Goal: Task Accomplishment & Management: Use online tool/utility

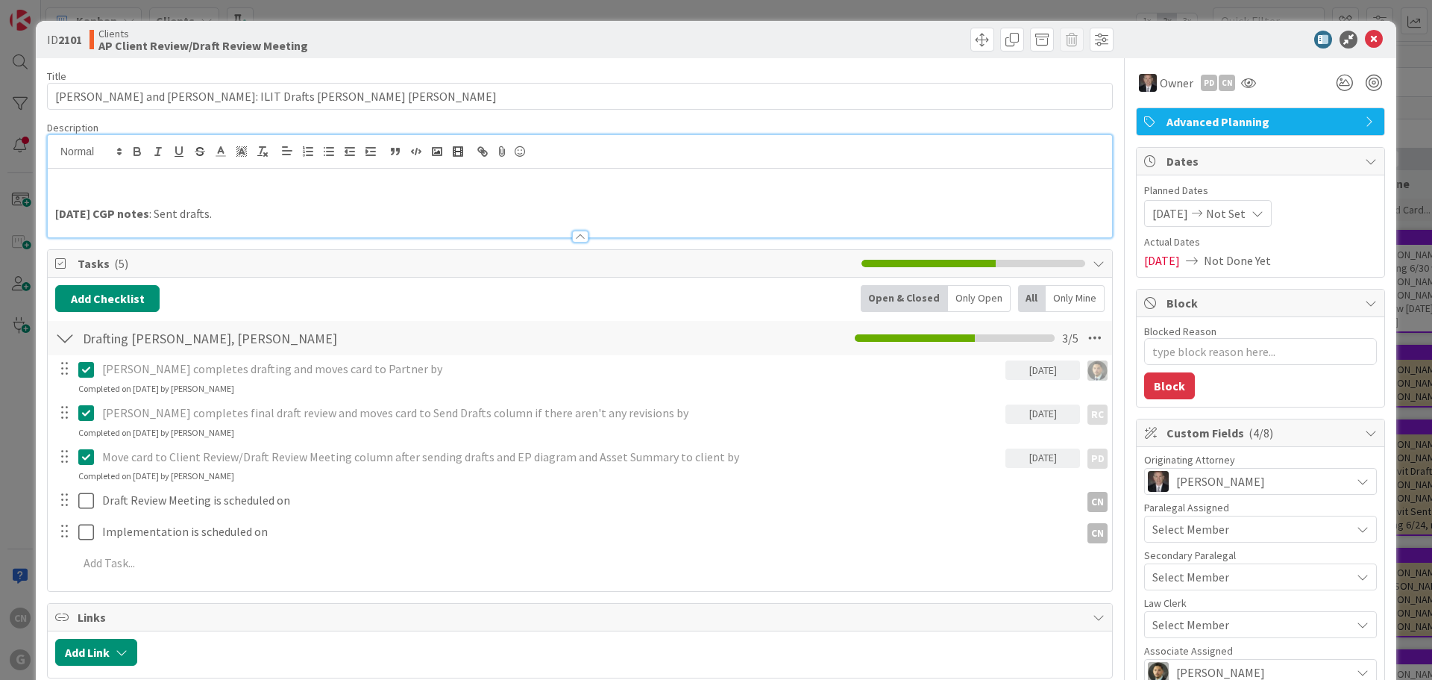
type textarea "x"
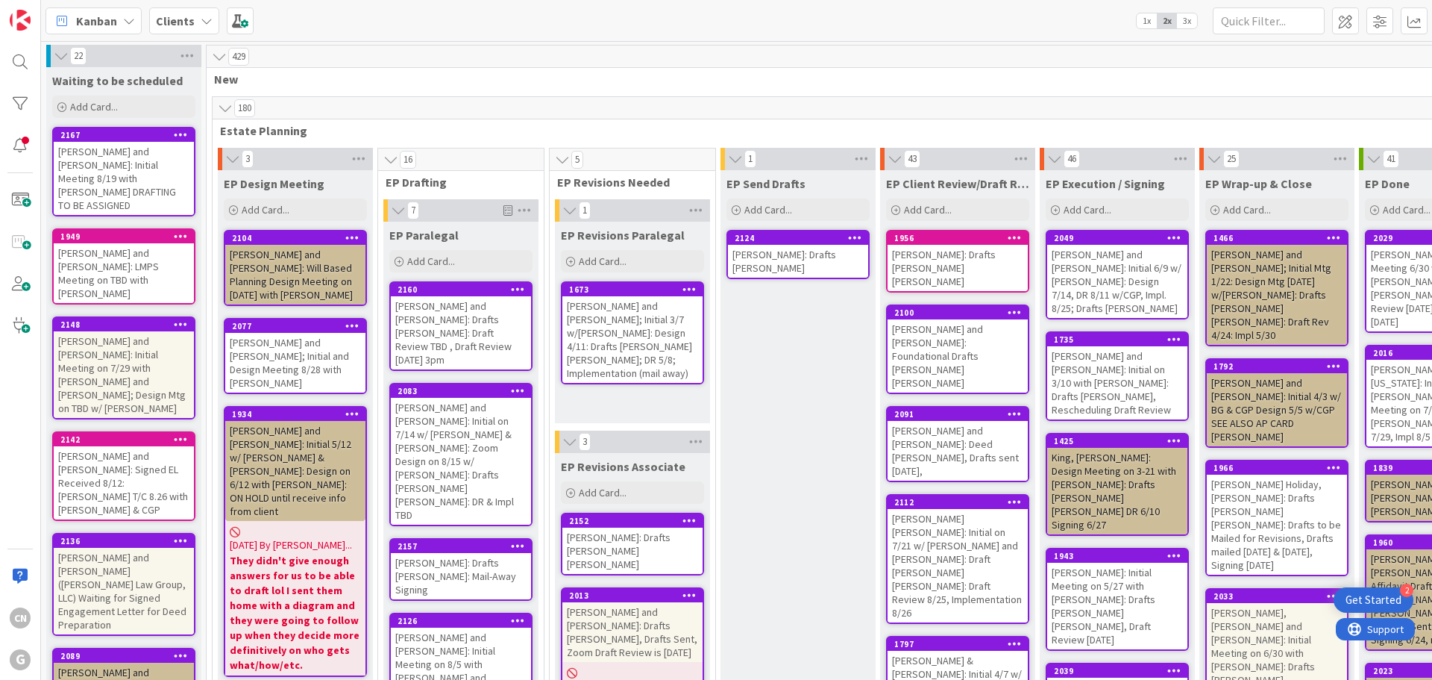
scroll to position [2236, 0]
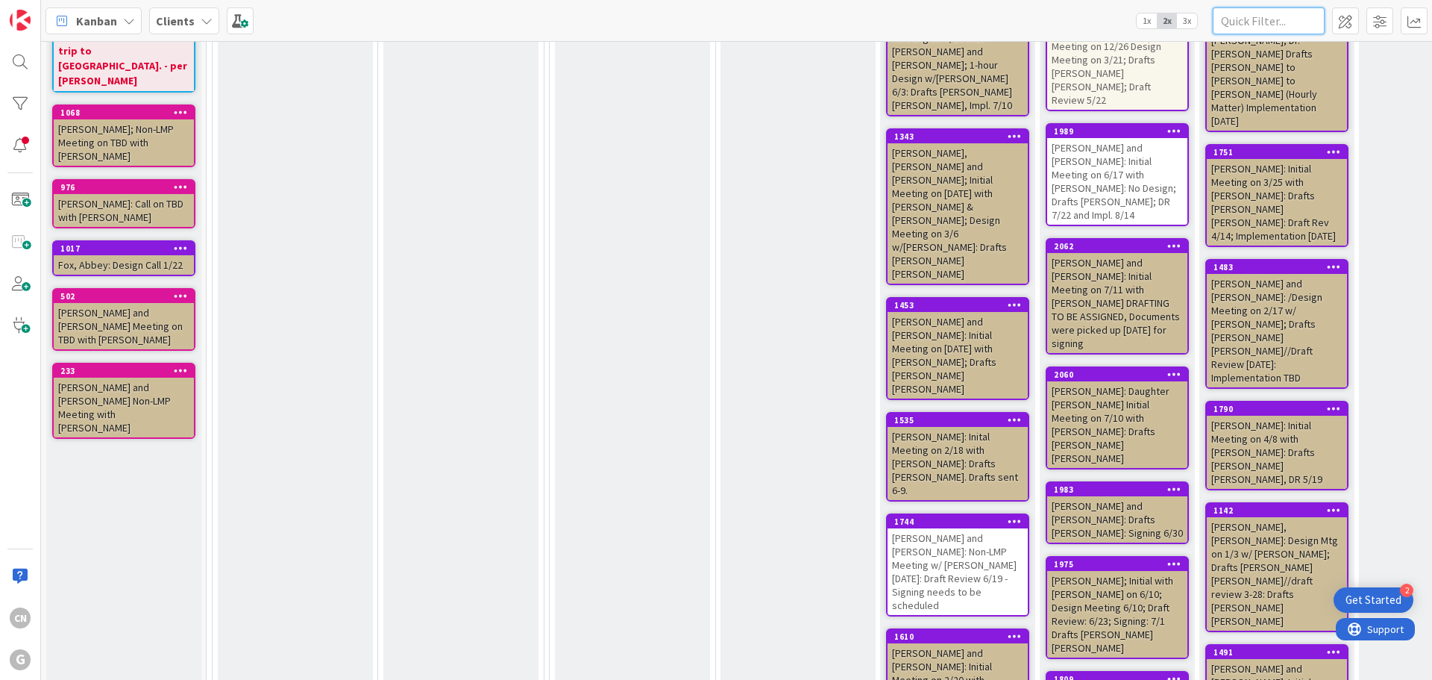
click at [1272, 19] on input "text" at bounding box center [1269, 20] width 112 height 27
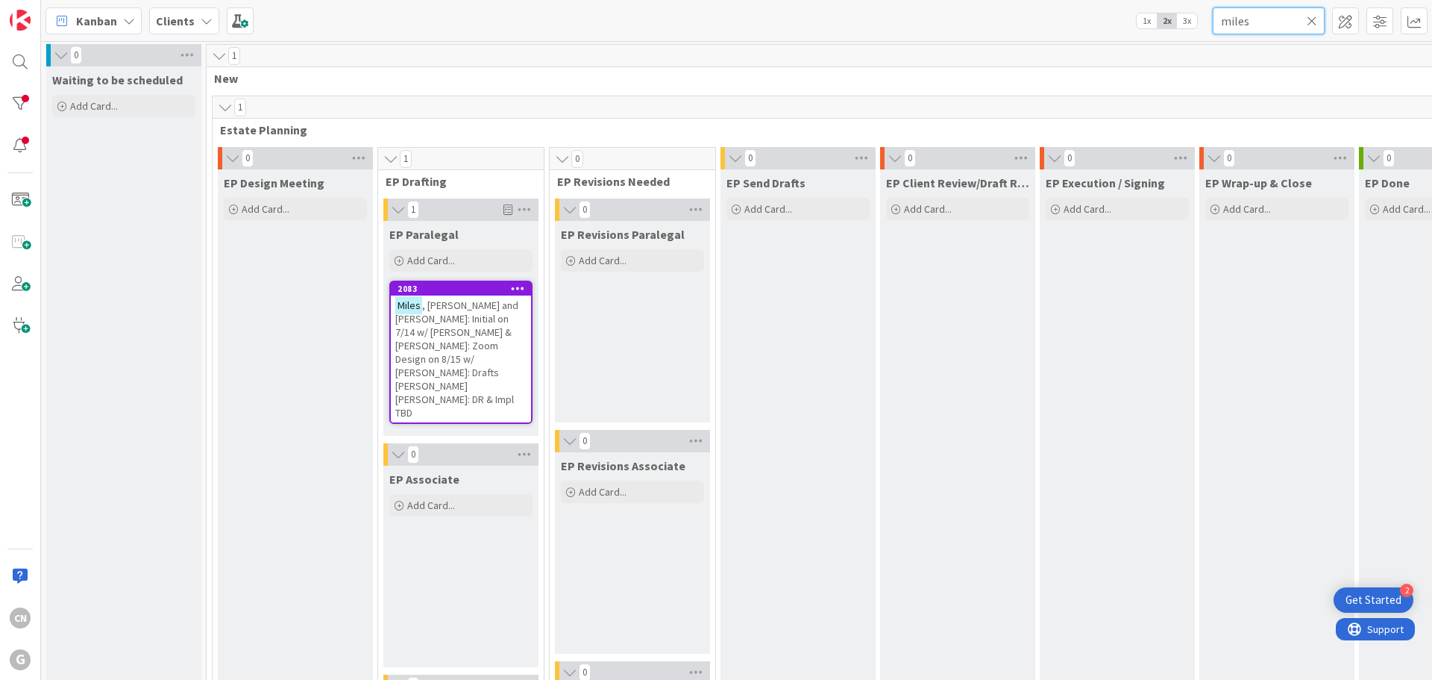
scroll to position [0, 0]
type input "miles"
click at [485, 337] on span ", Mark and Rachael: Initial on 7/14 w/ Brad & Chris: Zoom Design on 8/15 w/ Chr…" at bounding box center [456, 359] width 123 height 121
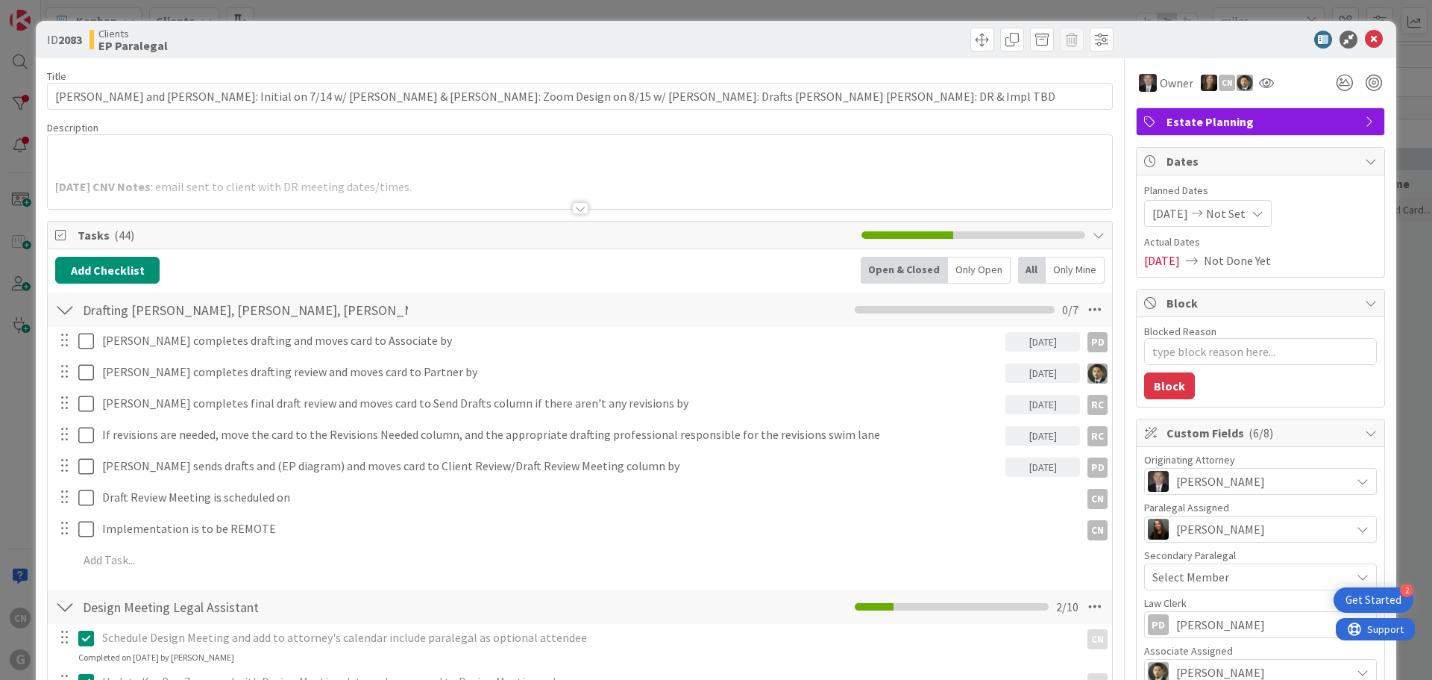
type textarea "x"
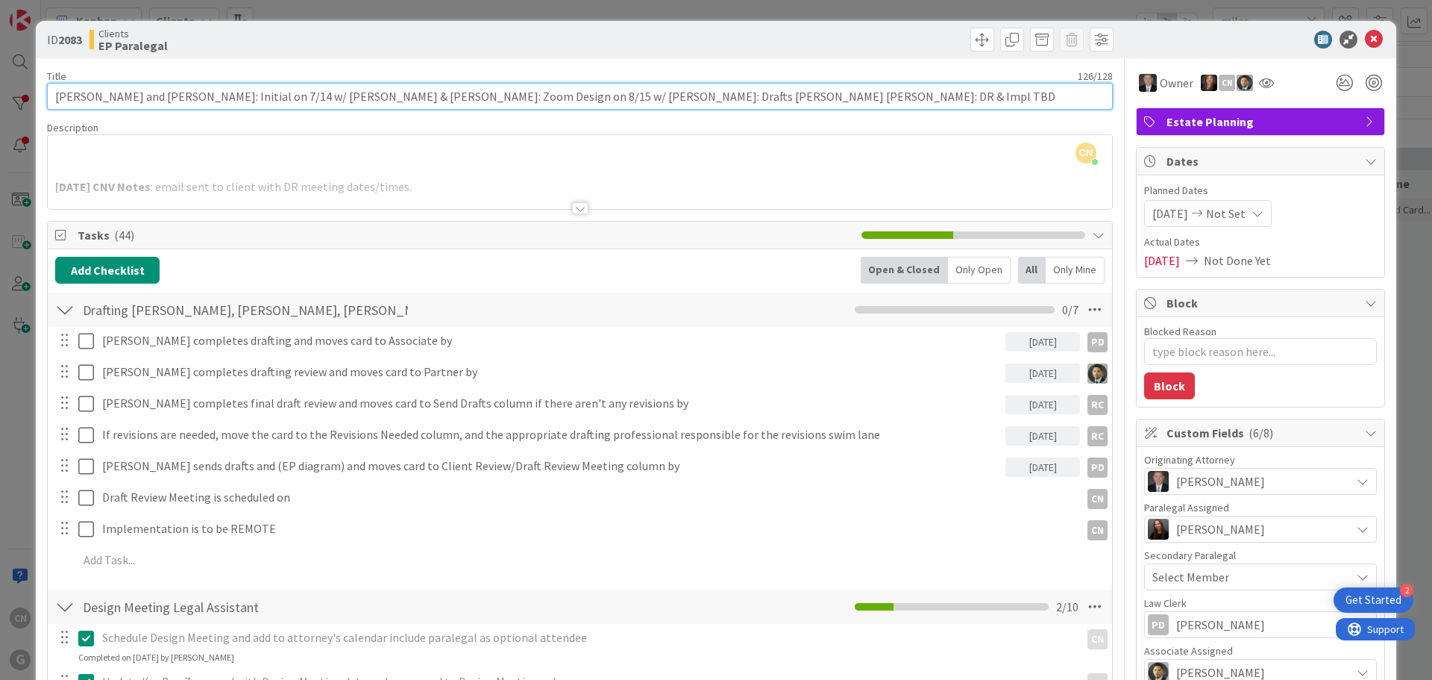
click at [622, 97] on input "[PERSON_NAME] and [PERSON_NAME]: Initial on 7/14 w/ [PERSON_NAME] & [PERSON_NAM…" at bounding box center [580, 96] width 1066 height 27
type input "[PERSON_NAME] and [PERSON_NAME]: Initial on 7/14 w/ [PERSON_NAME] & [PERSON_NAM…"
type textarea "x"
click at [624, 95] on input "[PERSON_NAME] and [PERSON_NAME]: Initial on 7/14 w/ [PERSON_NAME] & [PERSON_NAM…" at bounding box center [580, 96] width 1066 height 27
type input "[PERSON_NAME] and [PERSON_NAME]: Initial on 7/14 w/ [PERSON_NAME] & [PERSON_NAM…"
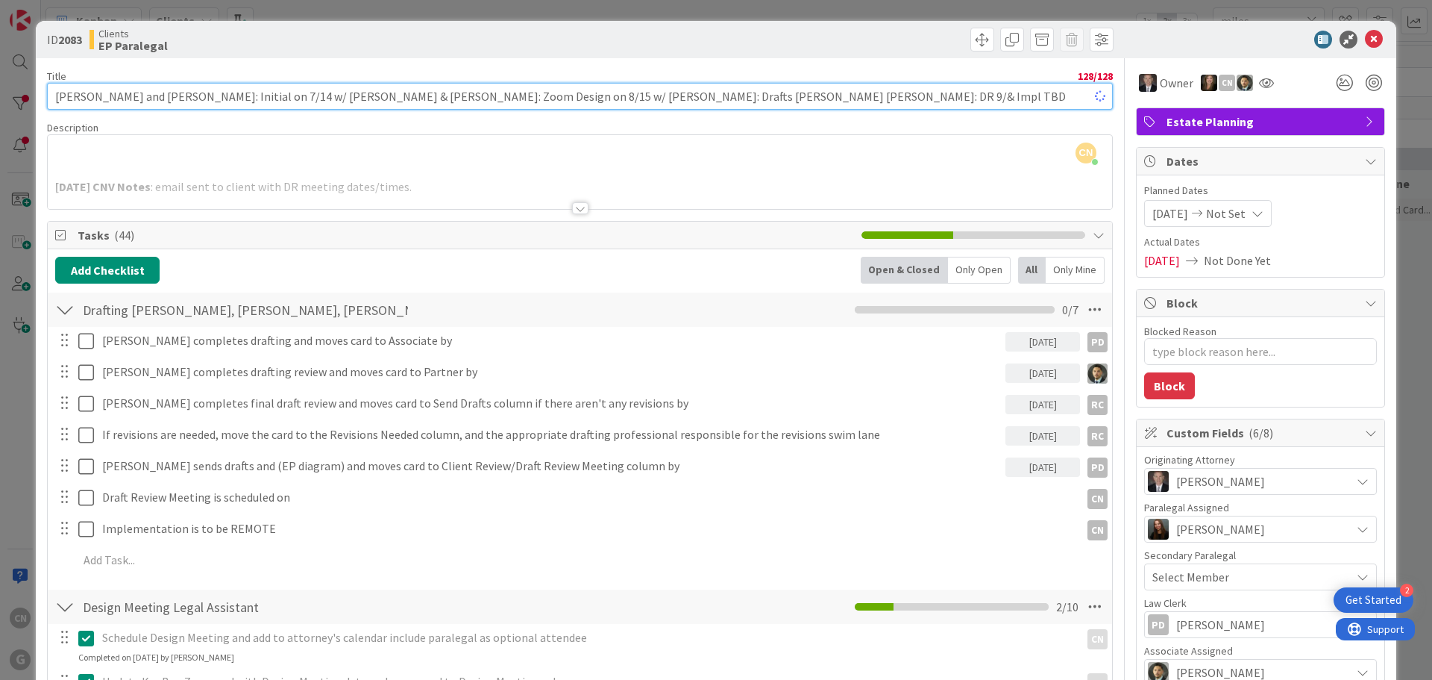
type textarea "x"
click at [454, 93] on input "[PERSON_NAME] and [PERSON_NAME]: Initial on 7/14 w/ [PERSON_NAME] & [PERSON_NAM…" at bounding box center [580, 96] width 1066 height 27
type input "[PERSON_NAME] and [PERSON_NAME]: Initial on 7/14 w/ [PERSON_NAME] & [PERSON_NAM…"
type textarea "x"
drag, startPoint x: 476, startPoint y: 95, endPoint x: 461, endPoint y: 98, distance: 15.2
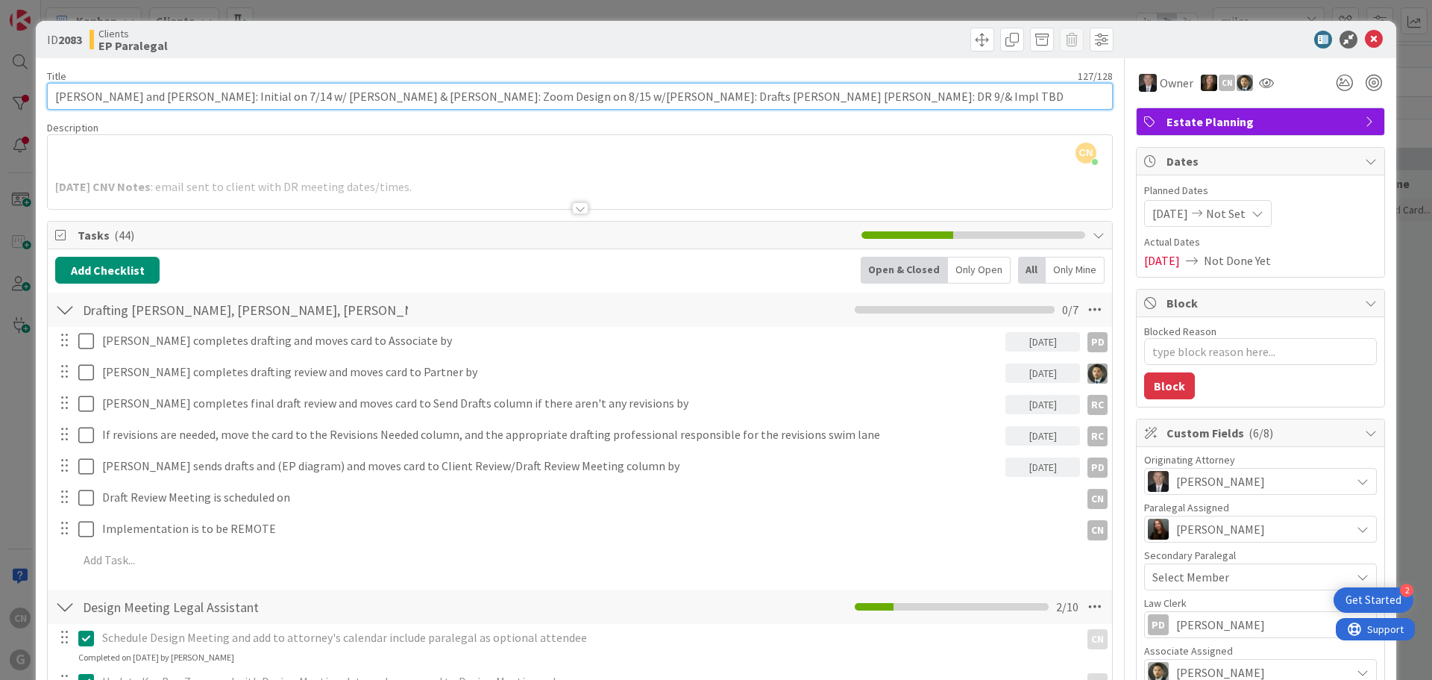
click at [461, 98] on input "[PERSON_NAME] and [PERSON_NAME]: Initial on 7/14 w/ [PERSON_NAME] & [PERSON_NAM…" at bounding box center [580, 96] width 1066 height 27
type input "Miles, Mark and Rachael: Initial on 7/14 w/ Brad & Chris: Zoom Design on 8/15 w…"
type textarea "x"
type input "[PERSON_NAME] and [PERSON_NAME]: Initial on 7/14 w/ [PERSON_NAME] & [PERSON_NAM…"
type textarea "x"
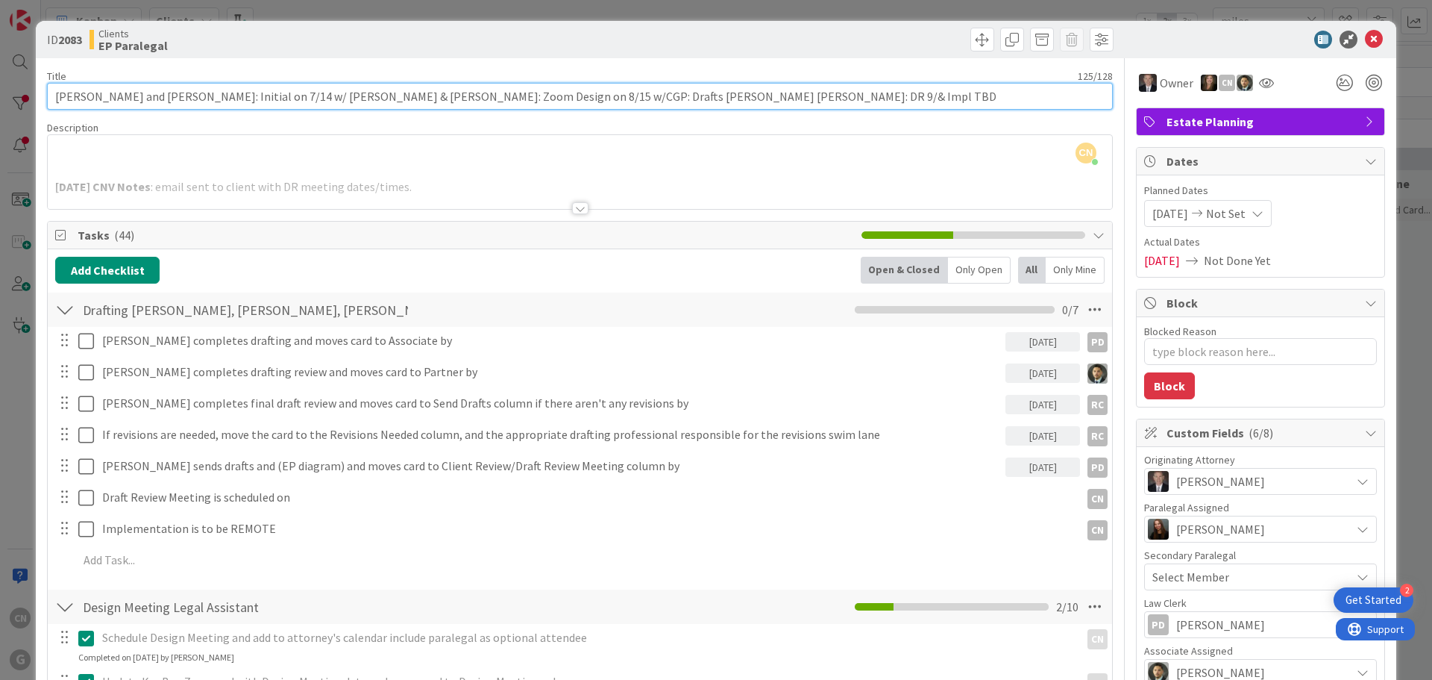
click at [624, 99] on input "[PERSON_NAME] and [PERSON_NAME]: Initial on 7/14 w/ [PERSON_NAME] & [PERSON_NAM…" at bounding box center [580, 96] width 1066 height 27
type input "[PERSON_NAME] and [PERSON_NAME]: Initial on 7/14 w/ [PERSON_NAME] & [PERSON_NAM…"
type textarea "x"
type input "[PERSON_NAME] and [PERSON_NAME]: Initial on 7/14 w/ [PERSON_NAME] & [PERSON_NAM…"
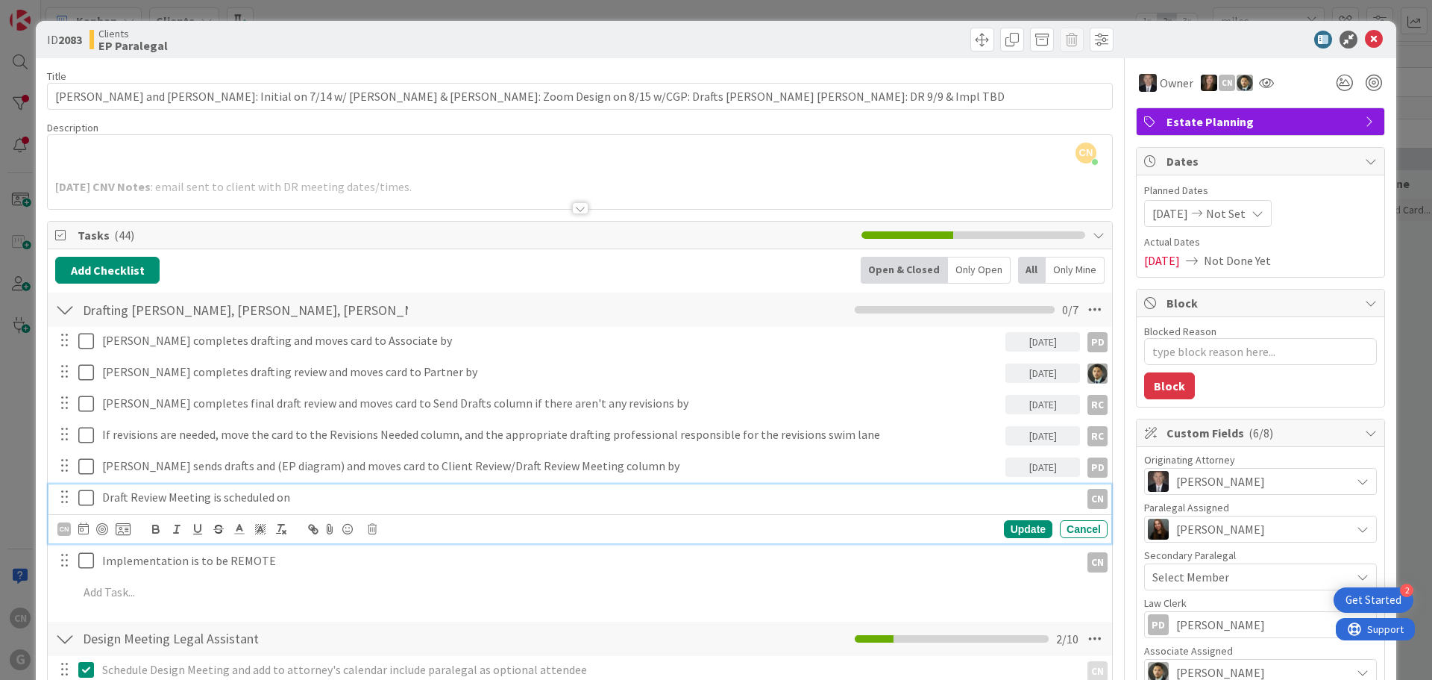
click at [303, 497] on p "Draft Review Meeting is scheduled on" at bounding box center [588, 497] width 972 height 17
click at [83, 499] on icon at bounding box center [89, 498] width 22 height 18
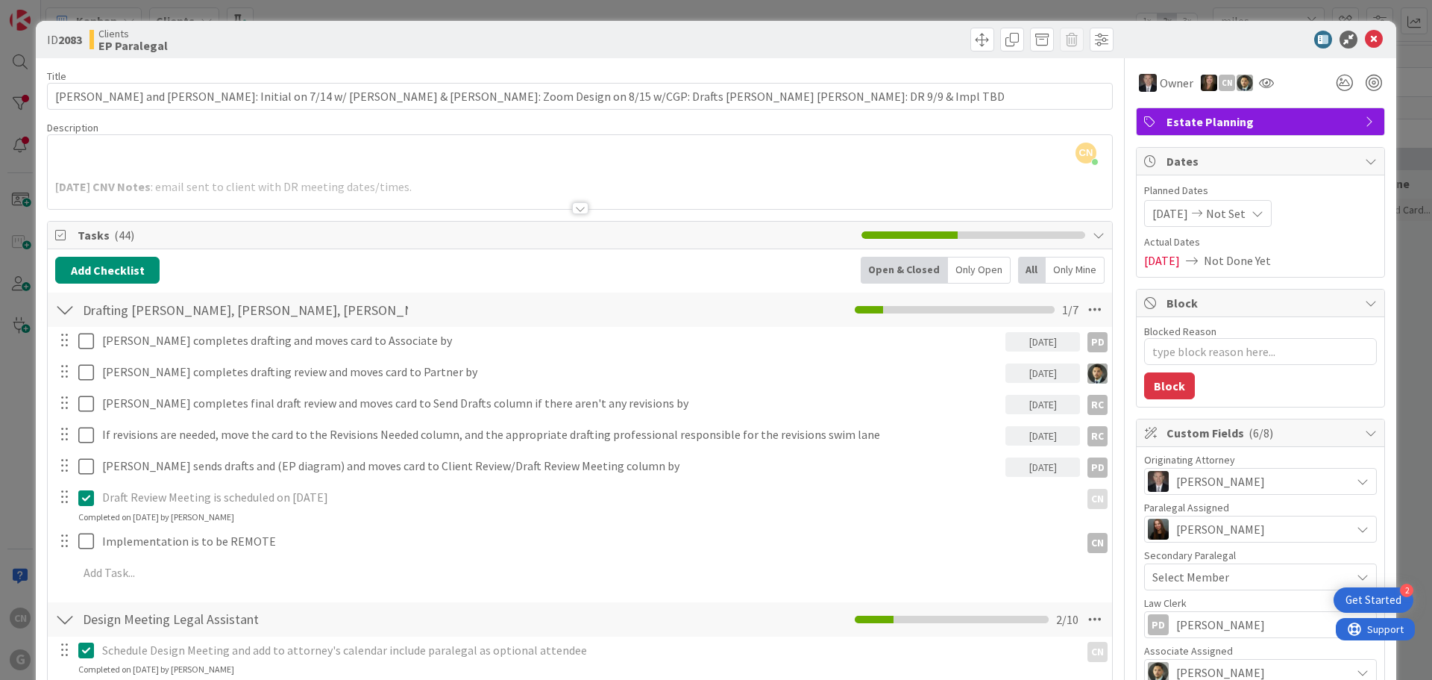
click at [147, 172] on div at bounding box center [580, 190] width 1064 height 38
type textarea "x"
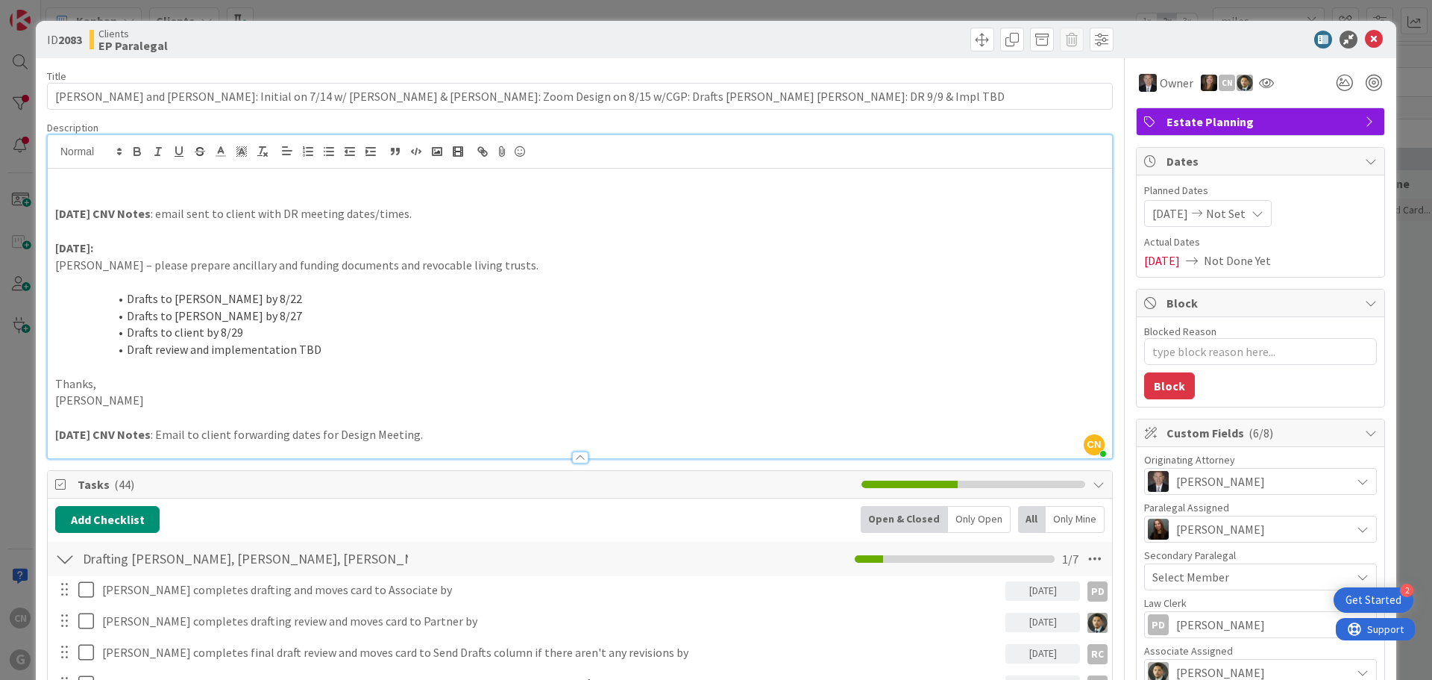
click at [81, 204] on p at bounding box center [580, 197] width 1050 height 17
click at [451, 217] on p "8.20.25 CNV Notes : email sent to client with DR meeting dates/times." at bounding box center [580, 213] width 1050 height 17
type textarea "x"
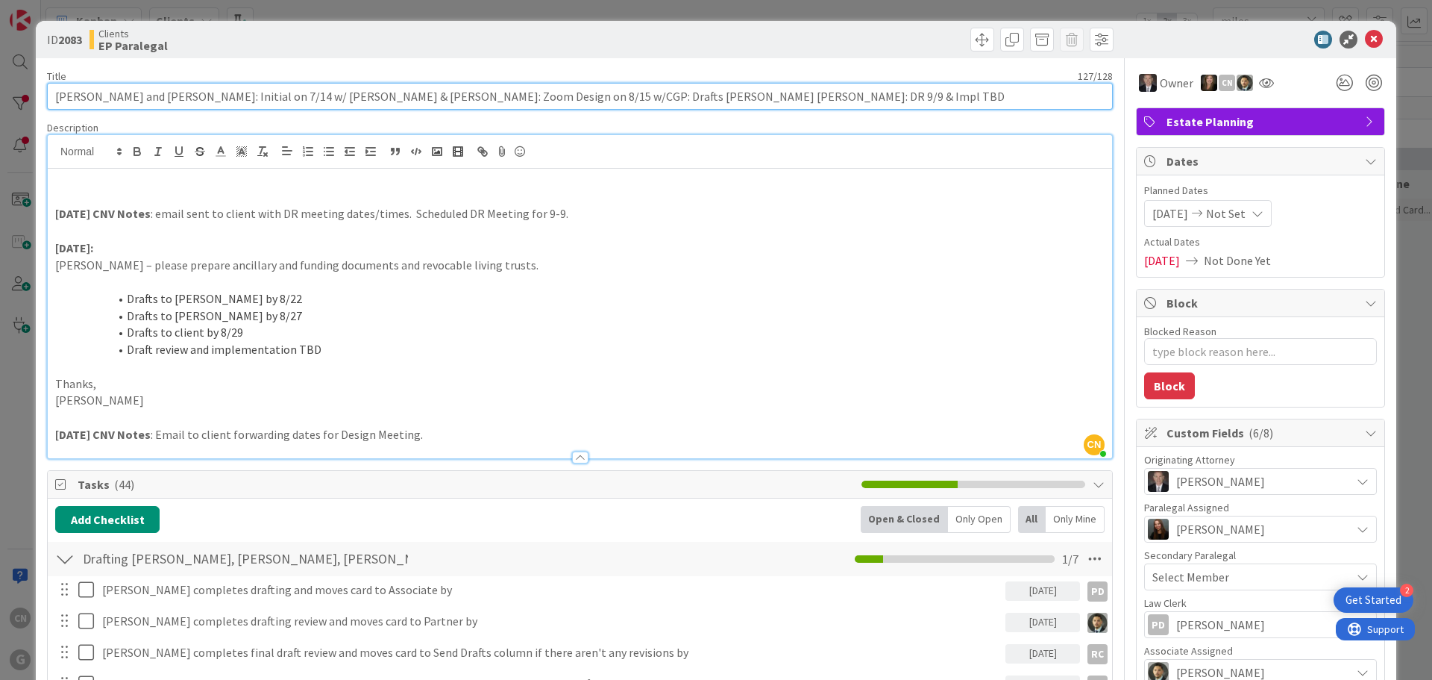
click at [263, 95] on input "[PERSON_NAME] and [PERSON_NAME]: Initial on 7/14 w/ [PERSON_NAME] & [PERSON_NAM…" at bounding box center [580, 96] width 1066 height 27
type input "Miles, Mark and Rachael: Initial on 7/14 w/Brad & Chris: Zoom Design on 8/15 w/…"
type textarea "x"
type input "Miles, Mark and Rachael: Initial on 7/14 w/Bd & Chris: Zoom Design on 8/15 w/CG…"
type textarea "x"
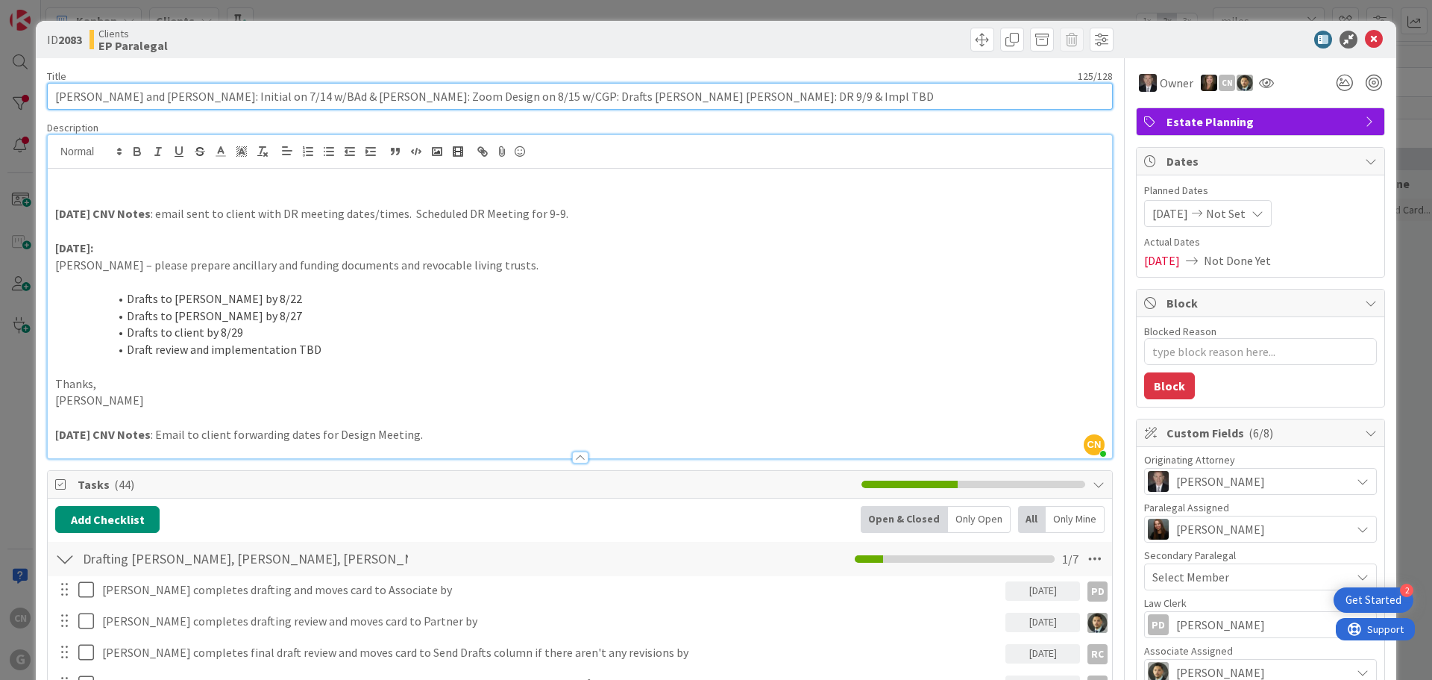
type input "Miles, Mark and Rachael: Initial on 7/14 w/BAGd & Chris: Zoom Design on 8/15 w/…"
type textarea "x"
type input "Miles, Mark and Rachael: Initial on 7/14 w/BAG & Chris: Zoom Design on 8/15 w/C…"
type textarea "x"
drag, startPoint x: 319, startPoint y: 97, endPoint x: 301, endPoint y: 95, distance: 18.7
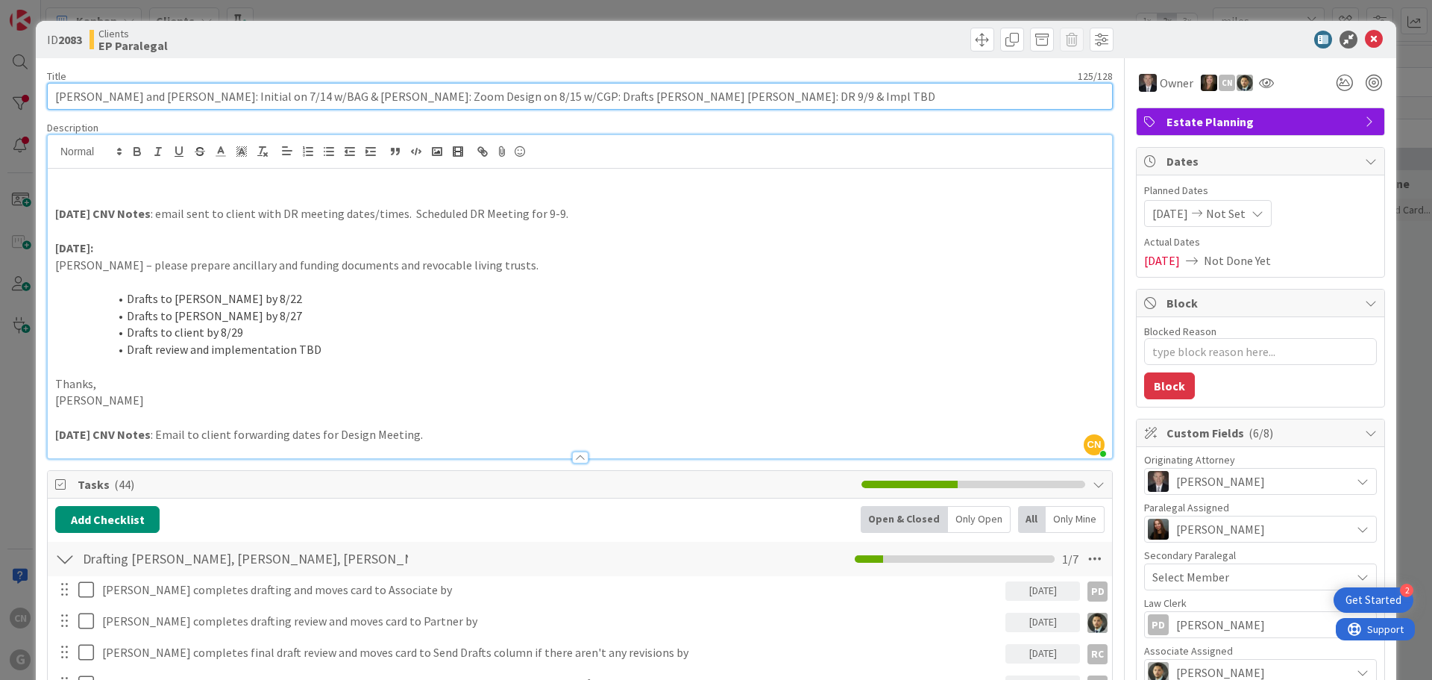
click at [301, 95] on input "Miles, Mark and Rachael: Initial on 7/14 w/BAG & Chris: Zoom Design on 8/15 w/C…" at bounding box center [580, 96] width 1066 height 27
type input "Miles, Mark and Rachael: Initial on 7/14 w/BAG & CG: Zoom Design on 8/15 w/CGP:…"
type textarea "x"
type input "Miles, Mark and Rachael: Initial on 7/14 w/BAG & CGP: Zoom Design on 8/15 w/CGP…"
type textarea "x"
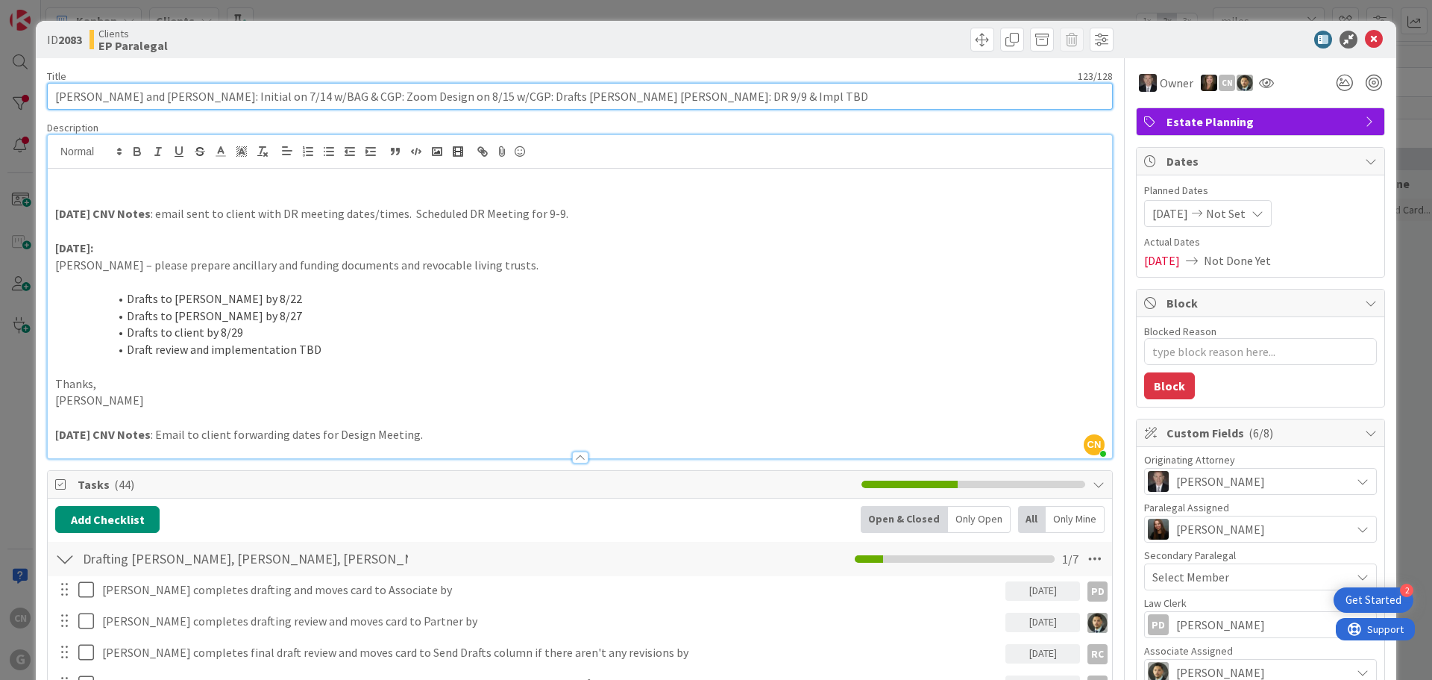
click at [688, 91] on input "Miles, Mark and Rachael: Initial on 7/14 w/BAG & CGP: Zoom Design on 8/15 w/CGP…" at bounding box center [580, 96] width 1066 height 27
drag, startPoint x: 684, startPoint y: 99, endPoint x: 658, endPoint y: 98, distance: 26.2
click at [658, 98] on input "Miles, Mark and Rachael: Initial on 7/14 w/BAG & CGP: Zoom Design on 8/15 w/CGP…" at bounding box center [580, 96] width 1066 height 27
type input "[PERSON_NAME] and [PERSON_NAME]: Initial on 7/14 w/BAG & CGP: Zoom Design on 8/…"
type textarea "x"
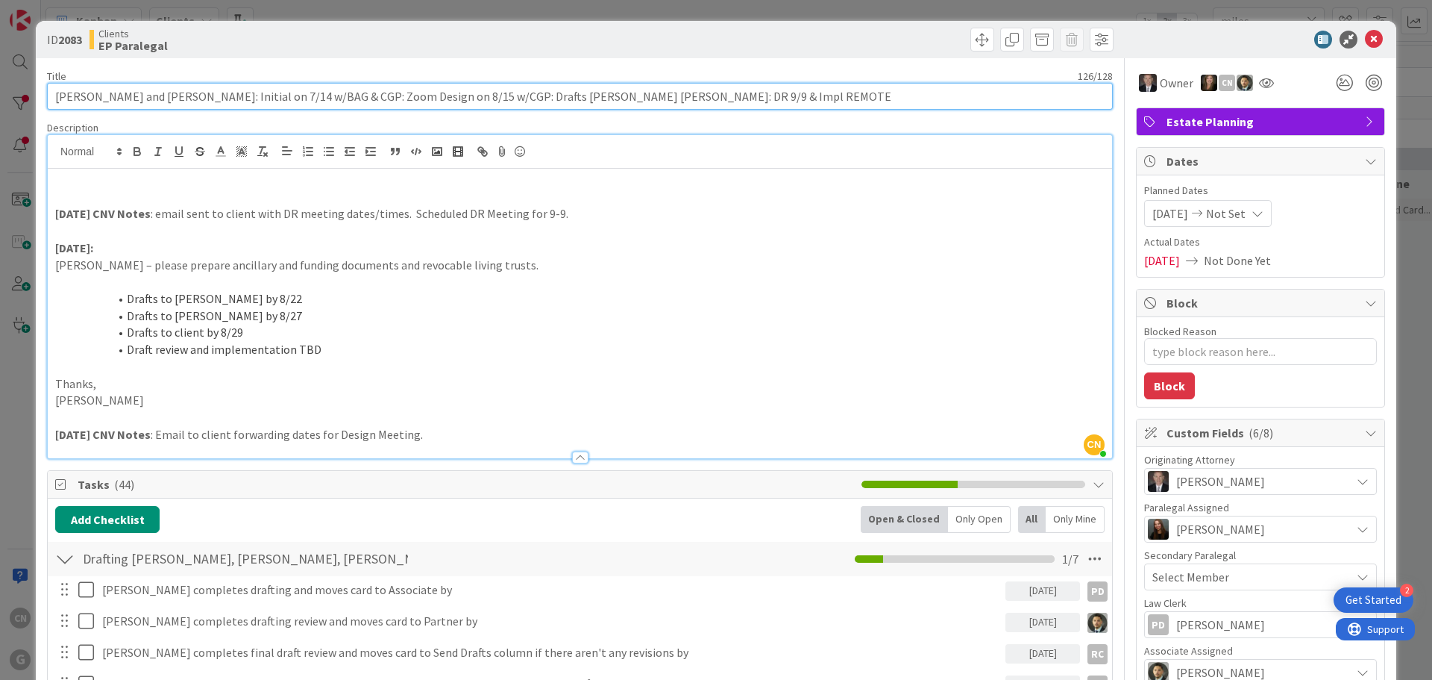
type input "[PERSON_NAME] and [PERSON_NAME]: Initial on 7/14 w/BAG & CGP: Zoom Design on 8/…"
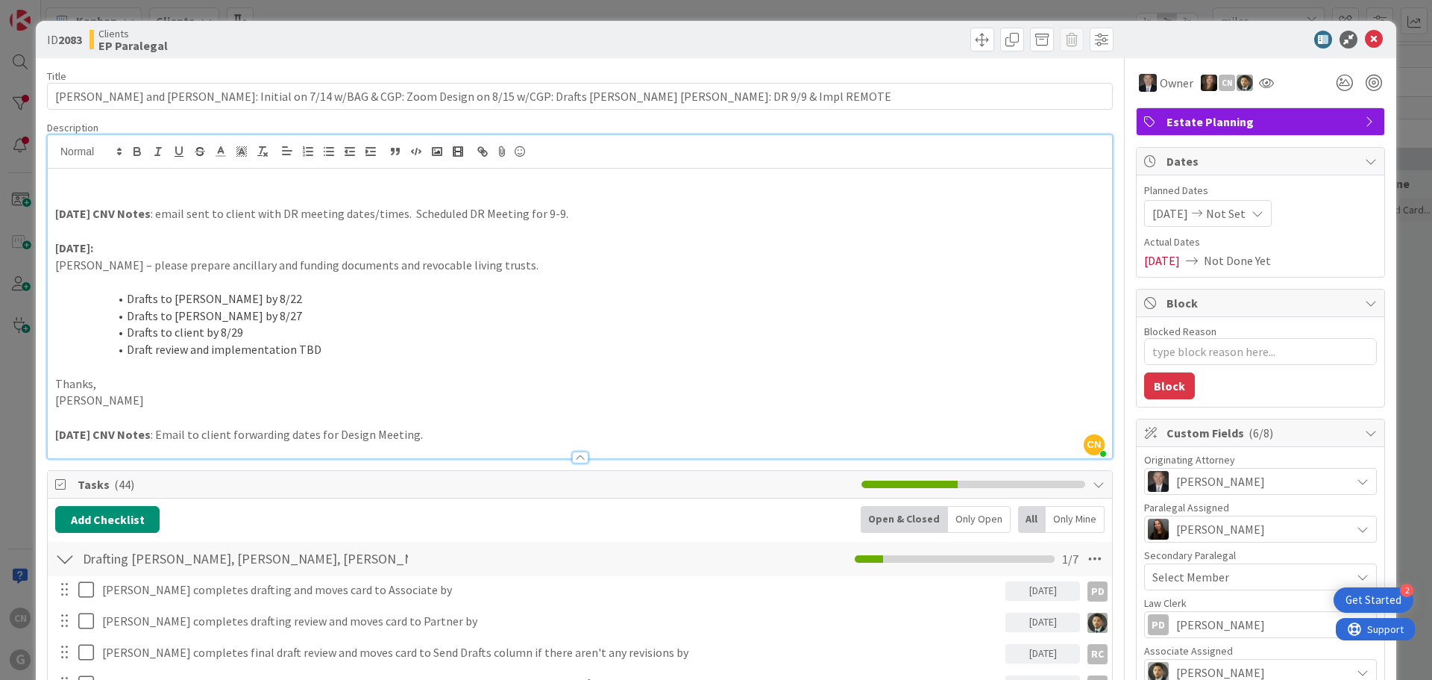
click at [630, 283] on p at bounding box center [580, 281] width 1050 height 17
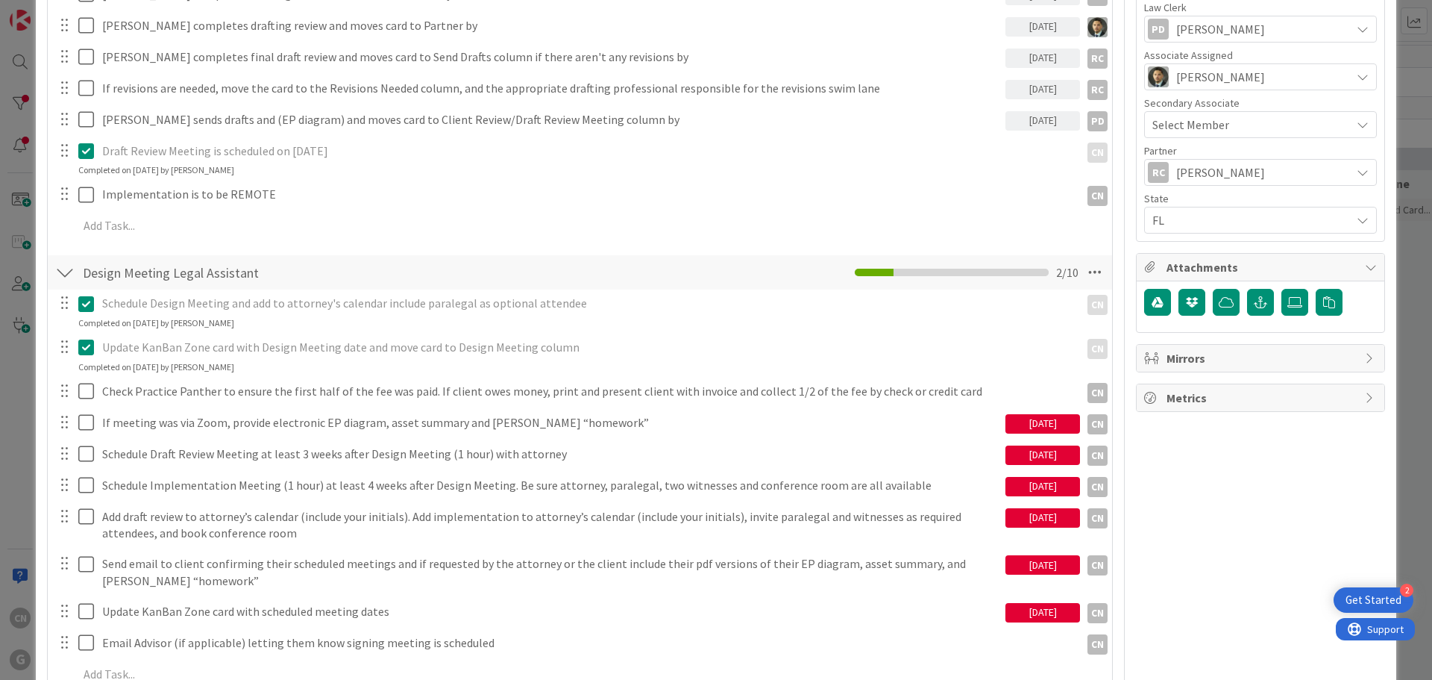
scroll to position [670, 0]
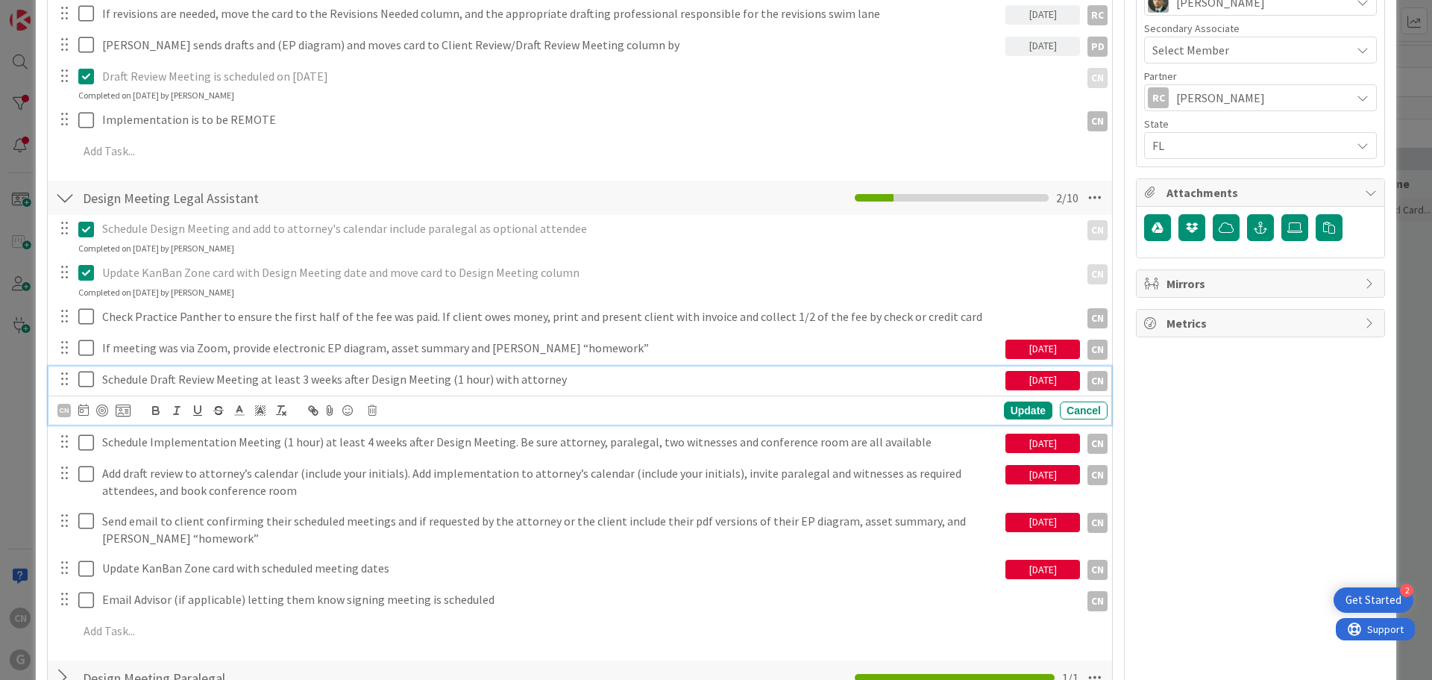
click at [90, 383] on icon at bounding box center [89, 379] width 22 height 18
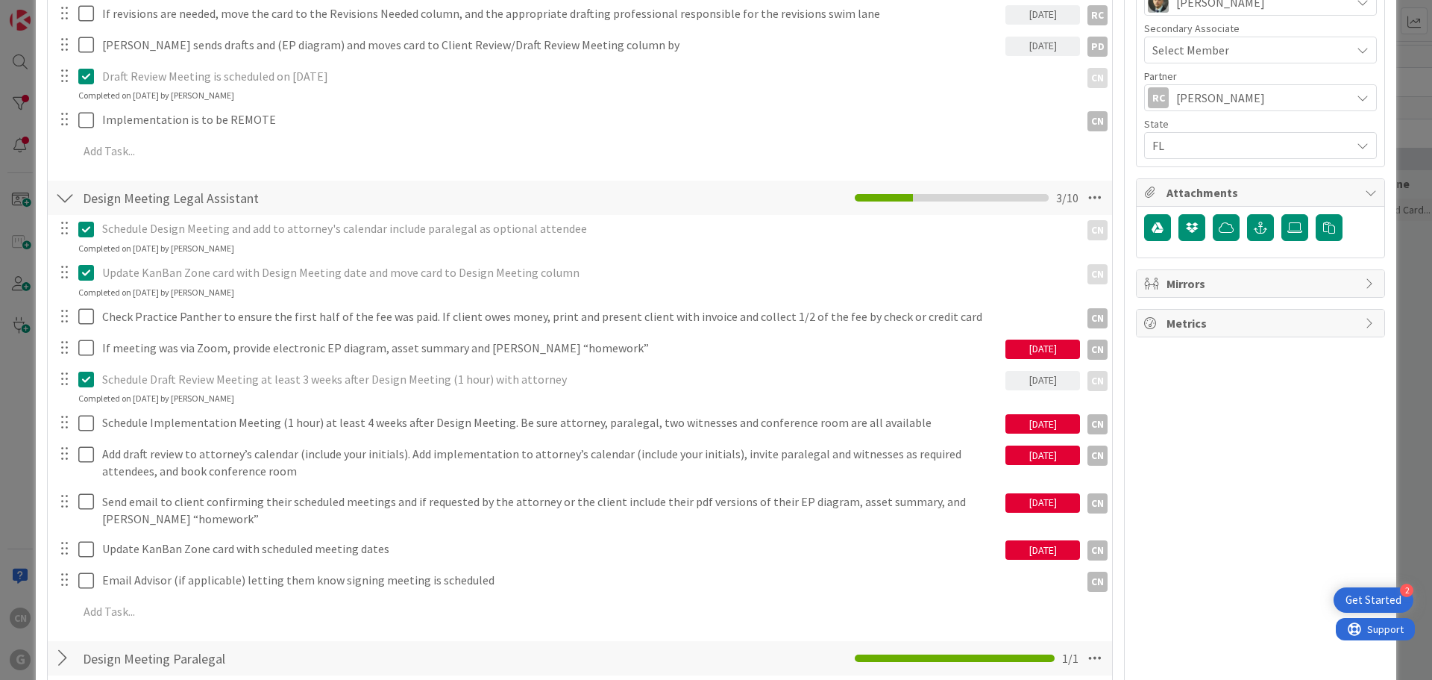
type textarea "x"
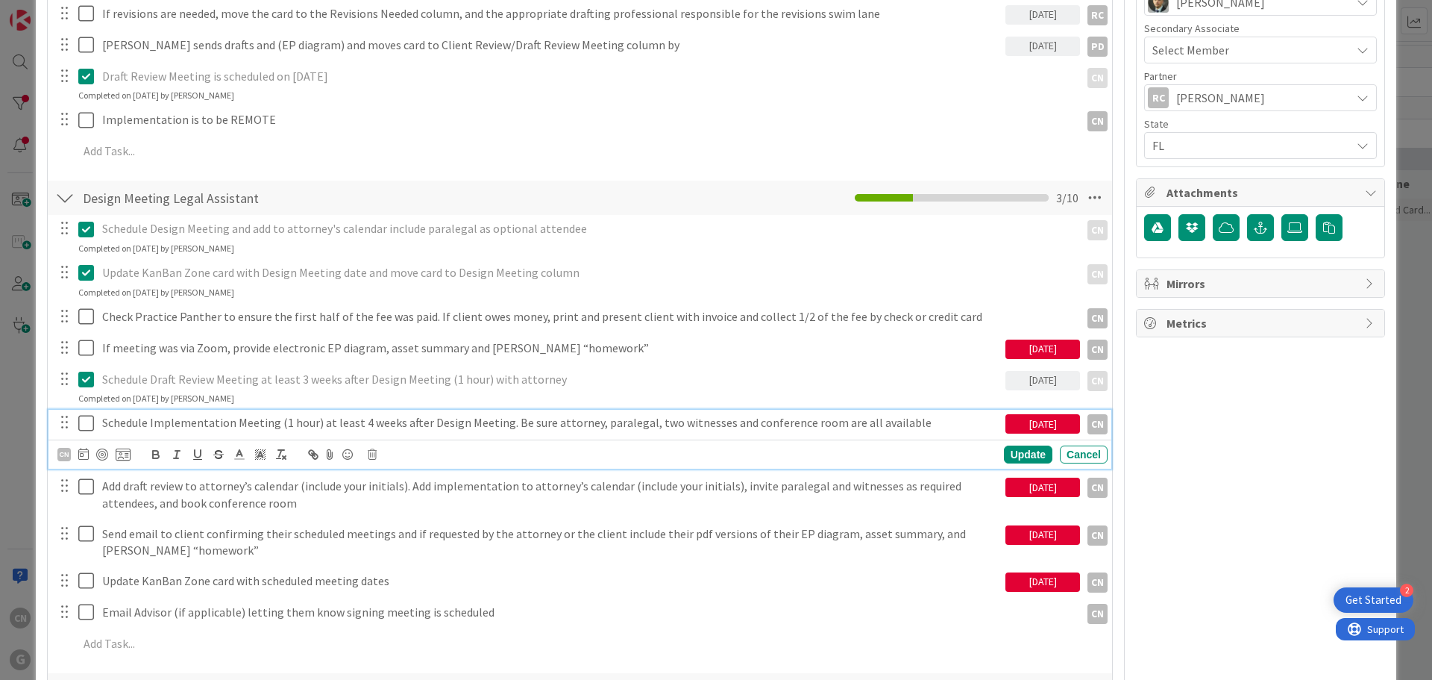
click at [949, 424] on p "Schedule Implementation Meeting (1 hour) at least 4 weeks after Design Meeting.…" at bounding box center [550, 422] width 897 height 17
click at [1030, 425] on div "08/15/2025" at bounding box center [1043, 423] width 75 height 19
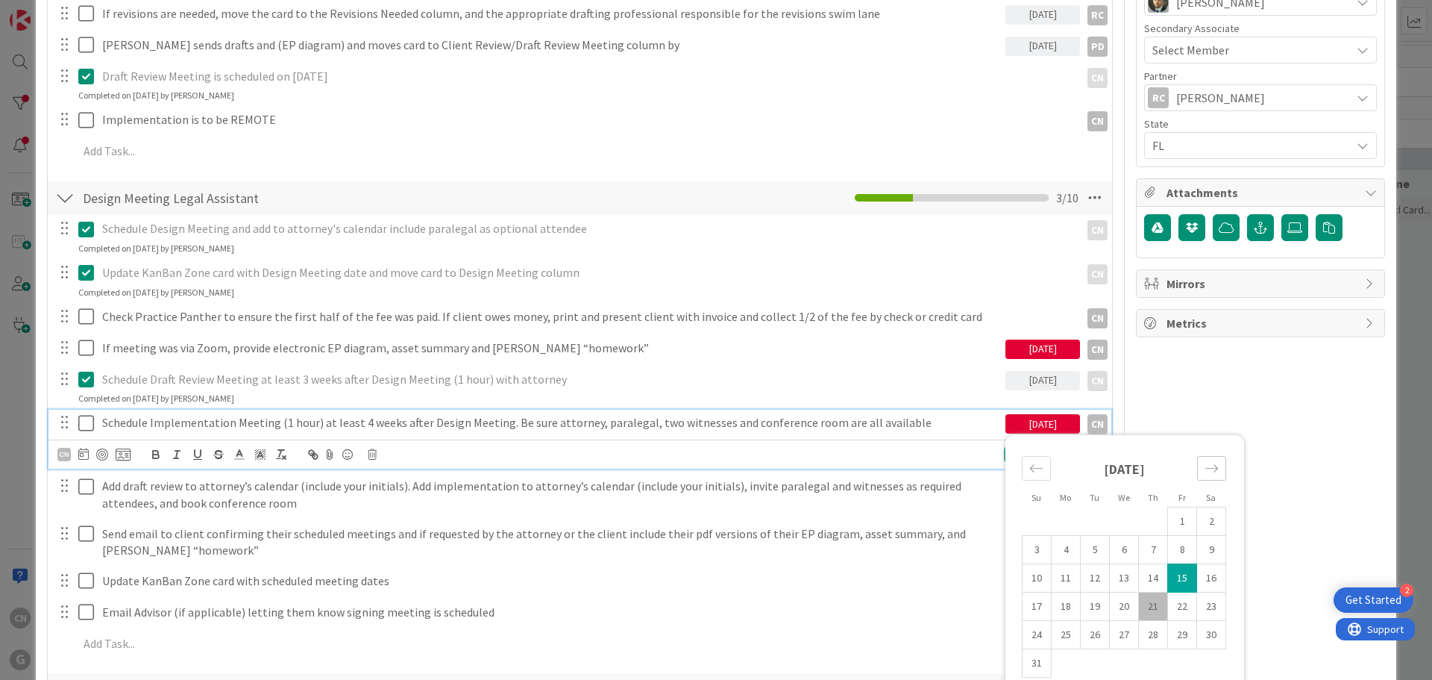
click at [1205, 471] on icon "Move forward to switch to the next month." at bounding box center [1212, 468] width 14 height 14
click at [1084, 550] on td "9" at bounding box center [1095, 550] width 29 height 28
type input "09/09/2025"
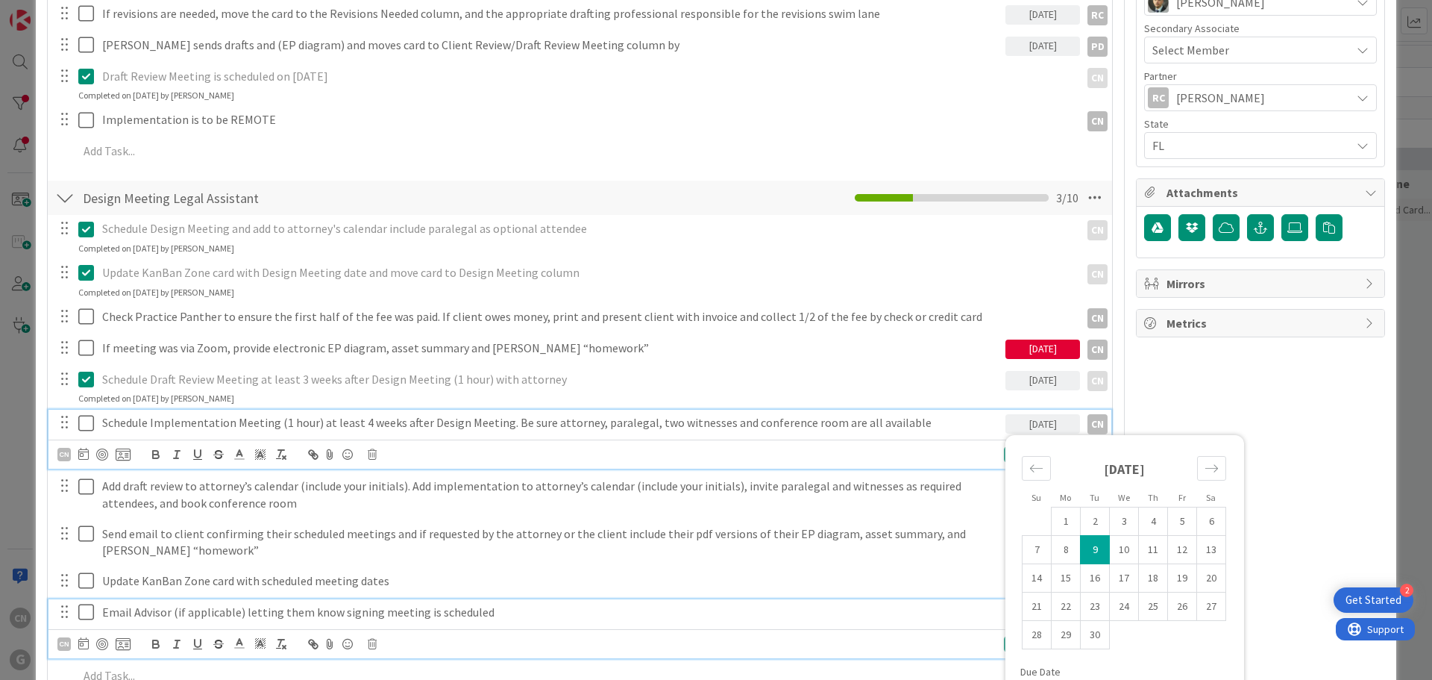
click at [705, 621] on div "Email Advisor (if applicable) letting them know signing meeting is scheduled" at bounding box center [588, 612] width 984 height 26
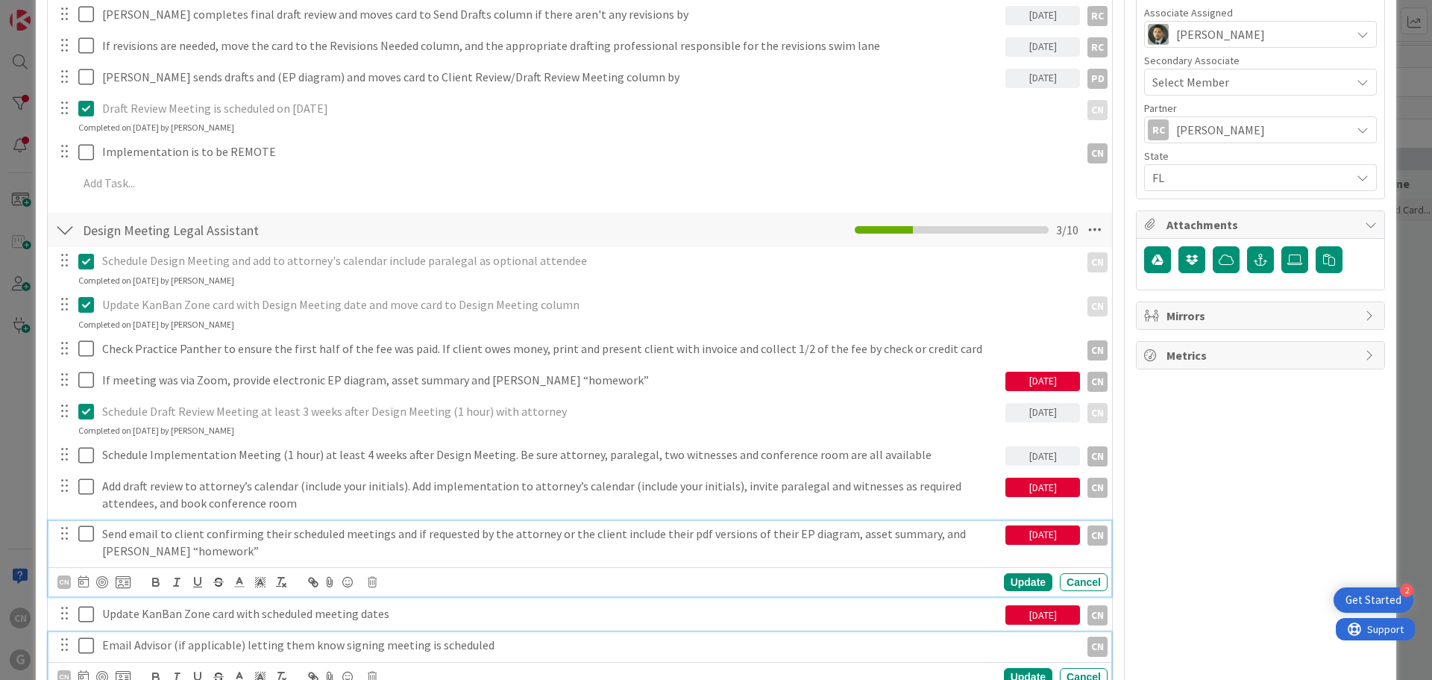
scroll to position [671, 0]
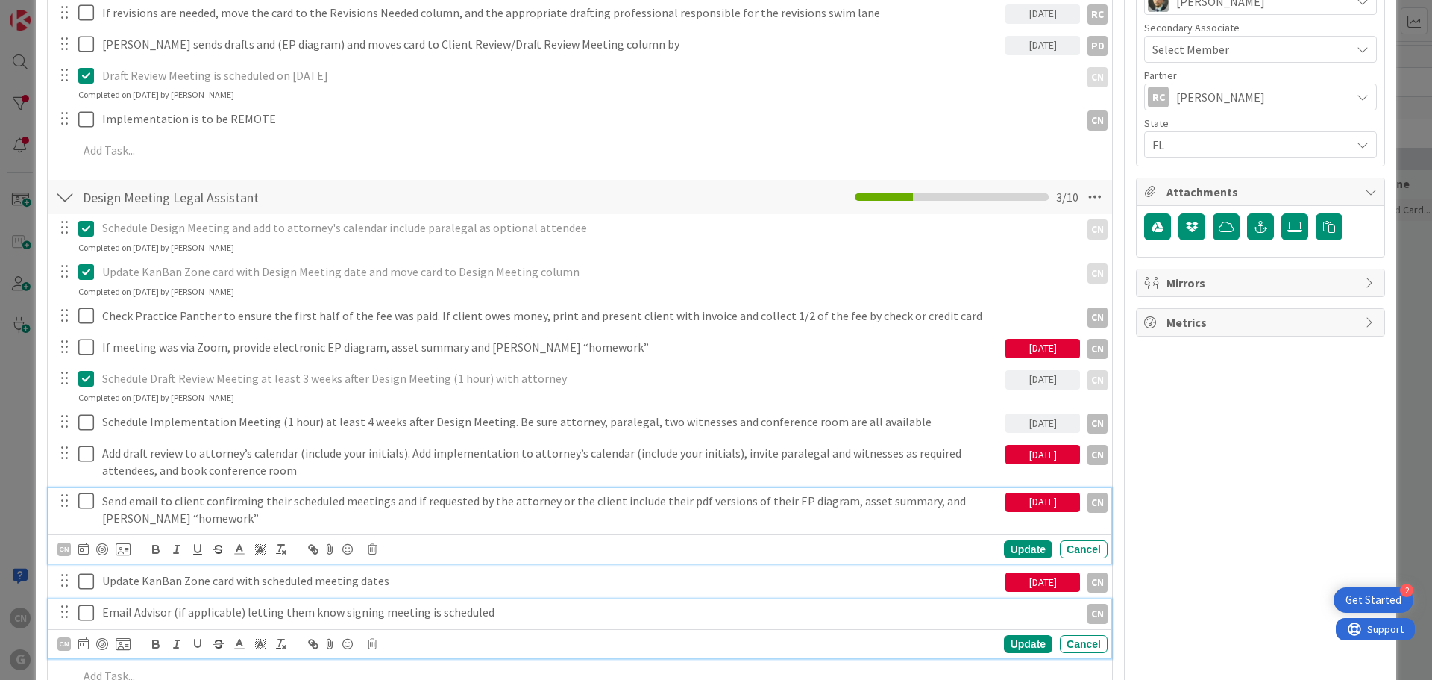
click at [87, 531] on div "Send email to client confirming their scheduled meetings and if requested by th…" at bounding box center [579, 525] width 1063 height 75
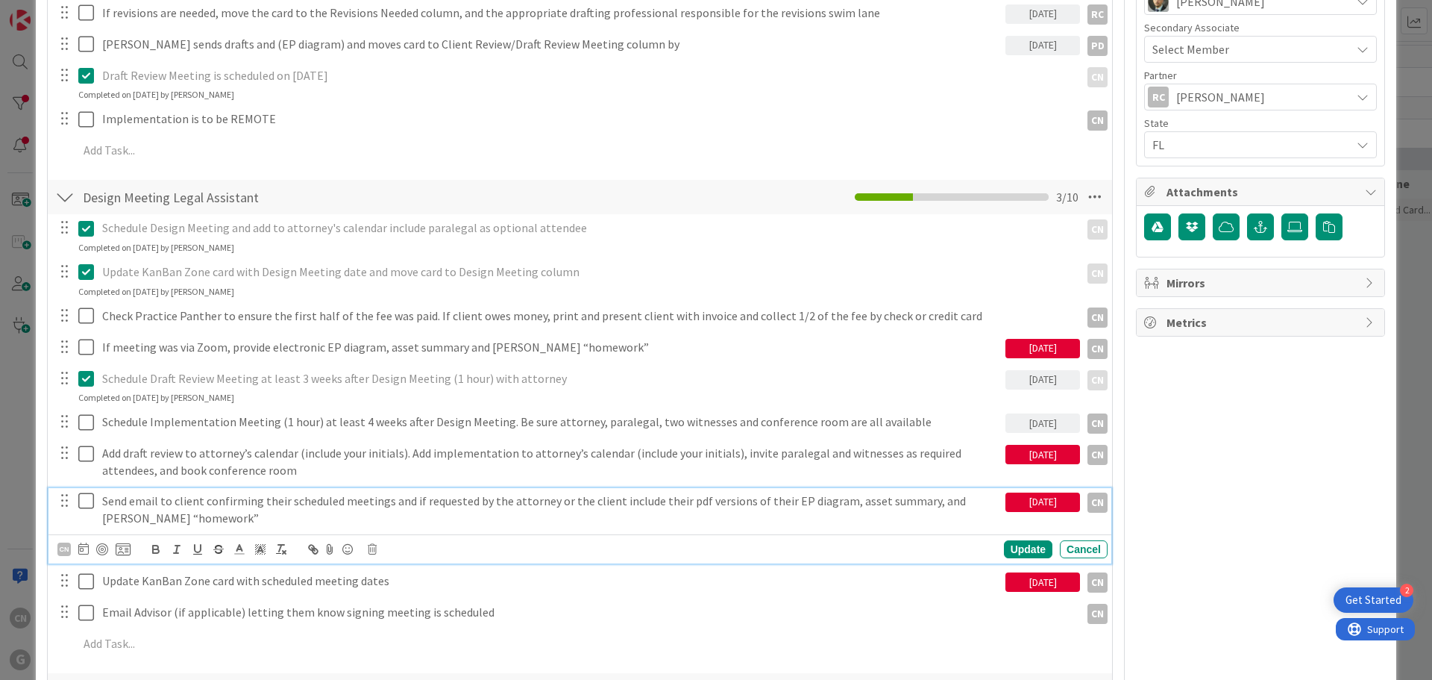
click at [87, 498] on icon at bounding box center [89, 501] width 22 height 18
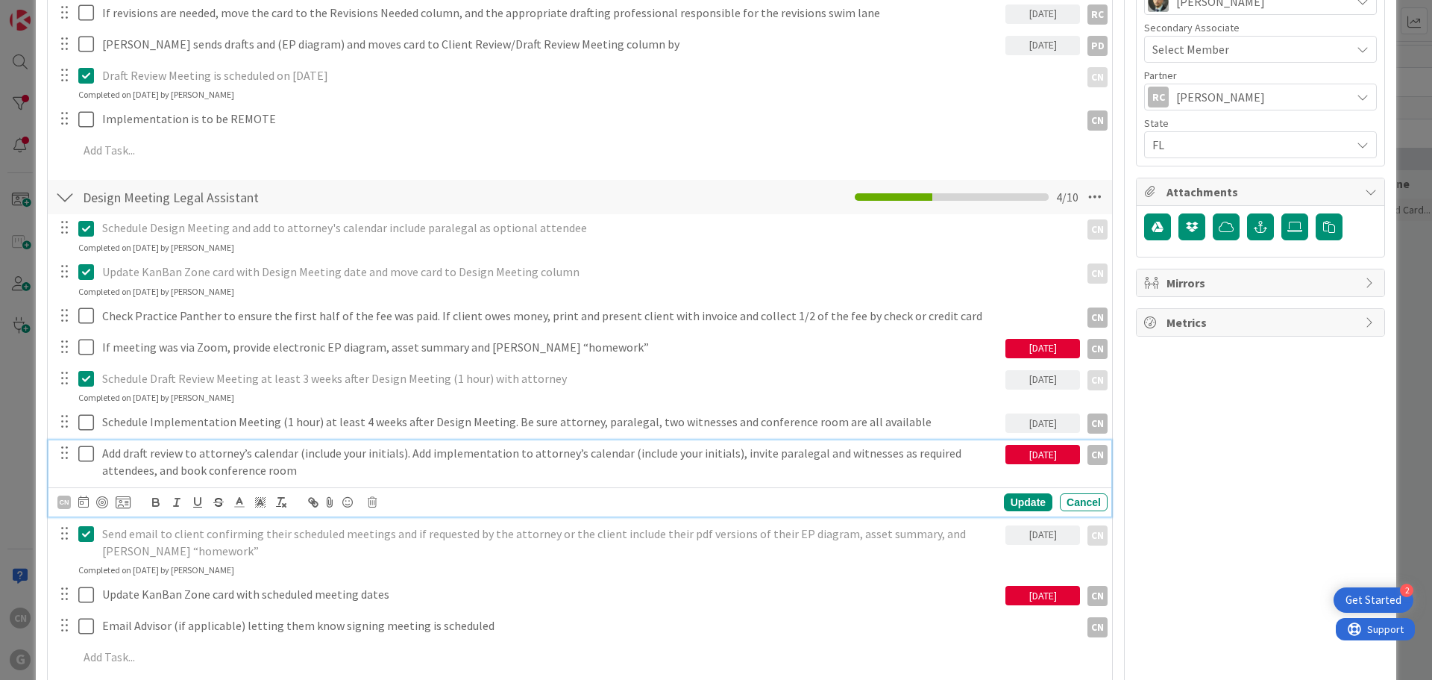
click at [85, 457] on icon at bounding box center [89, 454] width 22 height 18
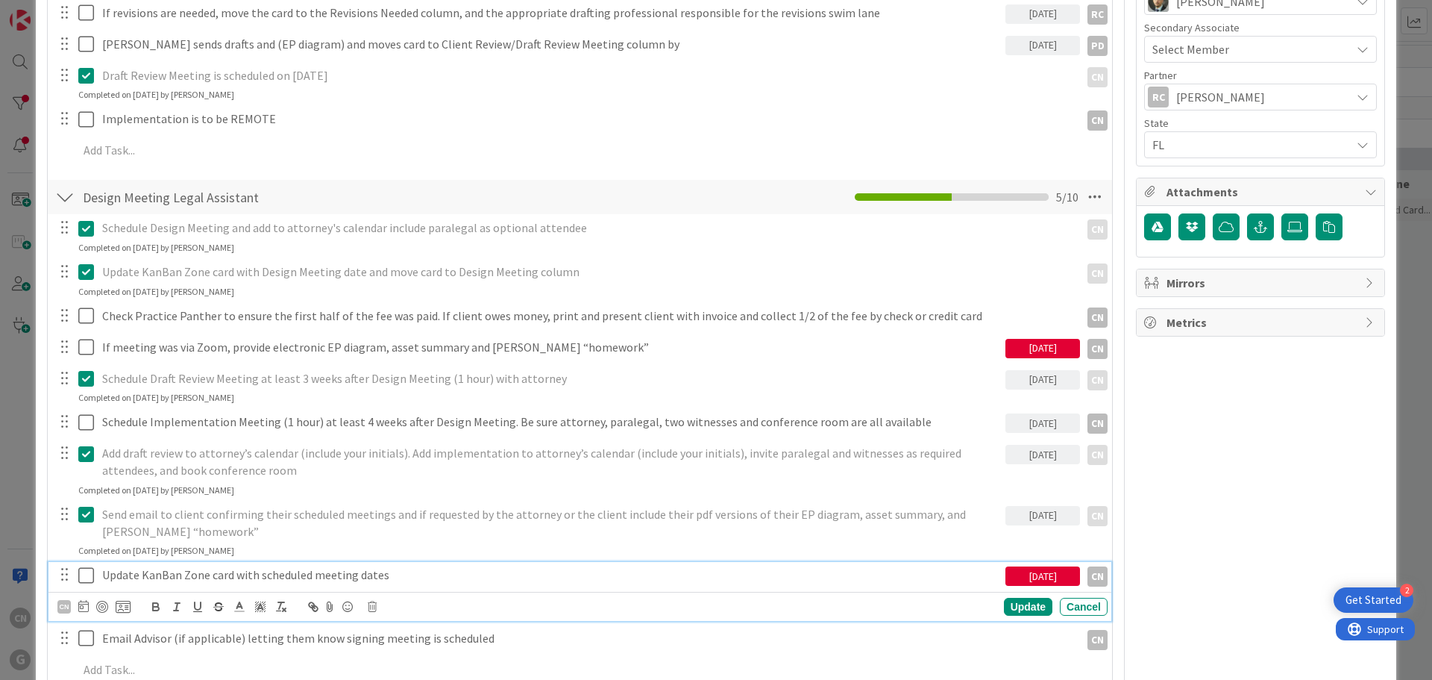
click at [84, 575] on icon at bounding box center [89, 575] width 22 height 18
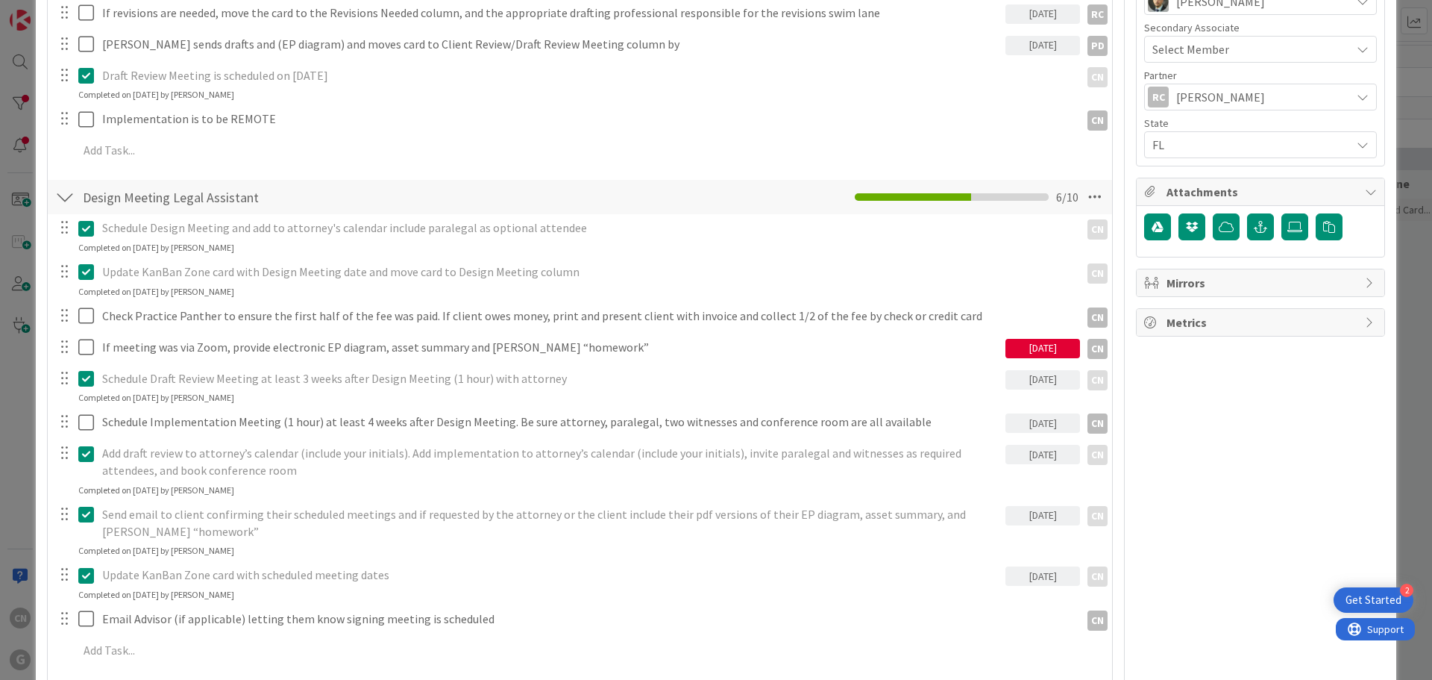
type textarea "x"
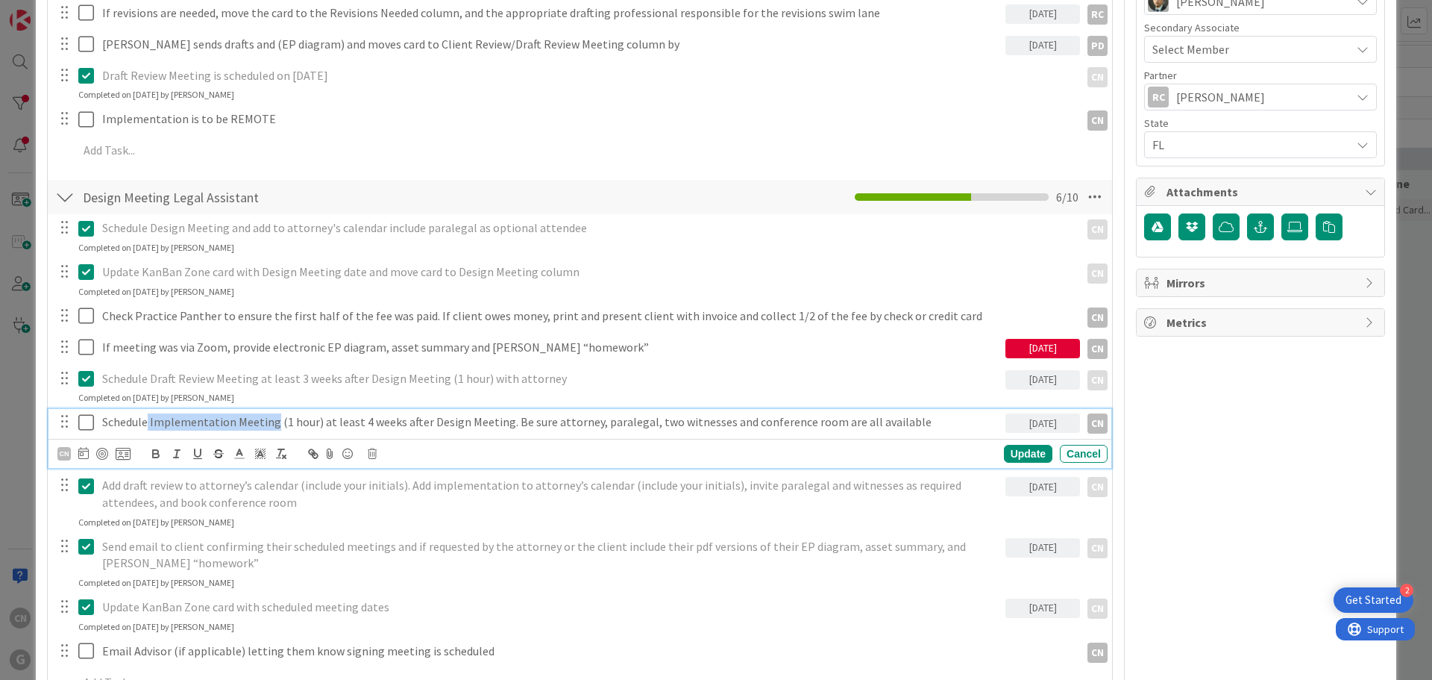
drag, startPoint x: 148, startPoint y: 421, endPoint x: 273, endPoint y: 418, distance: 124.6
click at [273, 418] on p "Schedule Implementation Meeting (1 hour) at least 4 weeks after Design Meeting.…" at bounding box center [550, 421] width 897 height 17
click at [149, 420] on p "ScheduleRemote Signing (1 hour) at least 4 weeks after Design Meeting. Be sure …" at bounding box center [550, 421] width 897 height 17
drag, startPoint x: 230, startPoint y: 424, endPoint x: 454, endPoint y: 415, distance: 223.2
click at [454, 415] on p "Schedule Remote Signing (1 hour) at least 4 weeks after Design Meeting. Be sure…" at bounding box center [550, 421] width 897 height 17
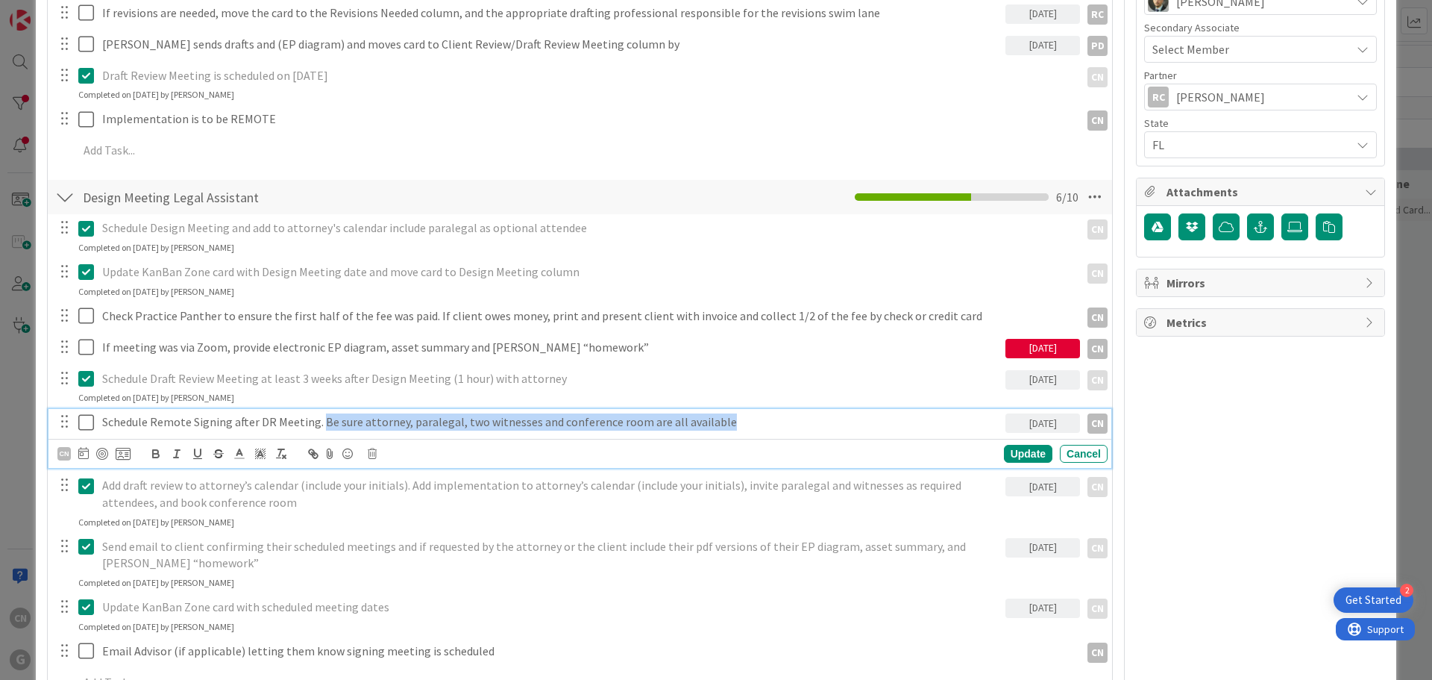
drag, startPoint x: 320, startPoint y: 423, endPoint x: 773, endPoint y: 410, distance: 453.0
click at [773, 410] on div "Schedule Remote Signing after DR Meeting. Be sure attorney, paralegal, two witn…" at bounding box center [550, 422] width 909 height 26
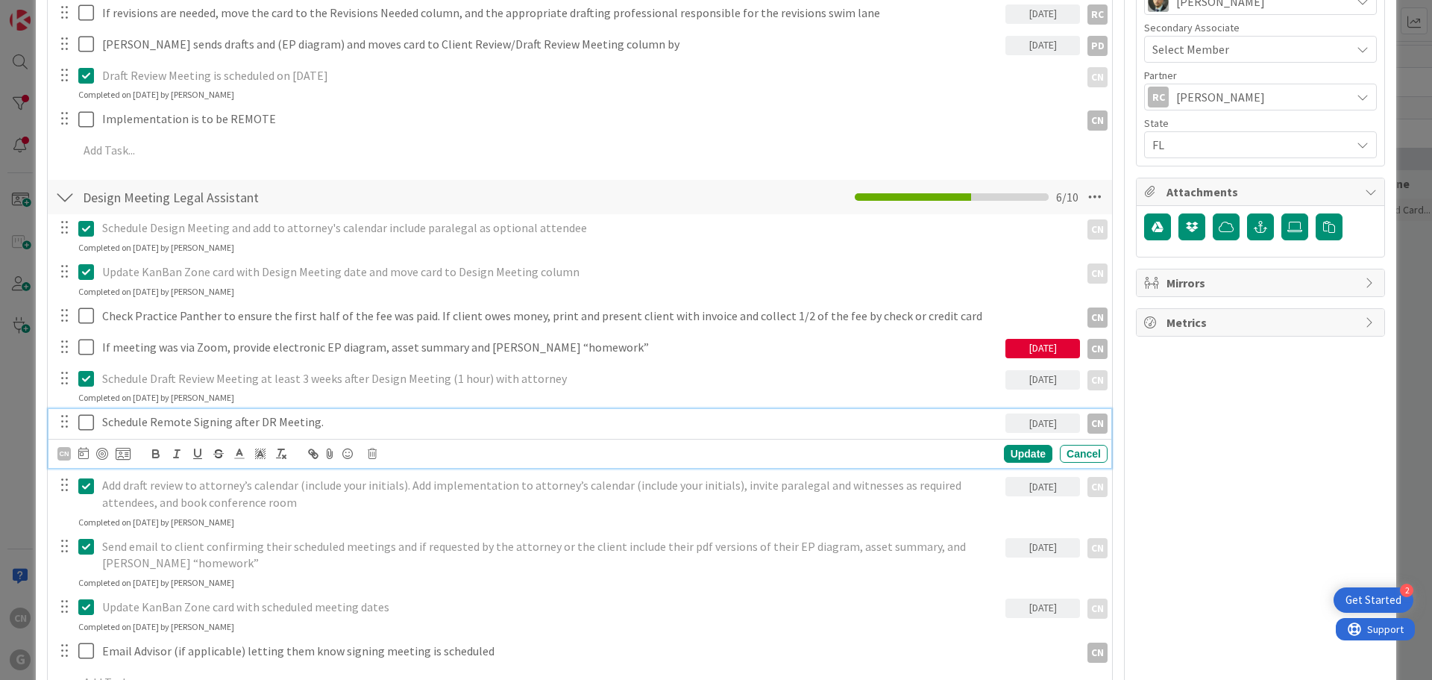
click at [700, 392] on div "Schedule Draft Review Meeting at least 3 weeks after Design Meeting (1 hour) wi…" at bounding box center [579, 386] width 1063 height 40
type textarea "x"
